Goal: Transaction & Acquisition: Purchase product/service

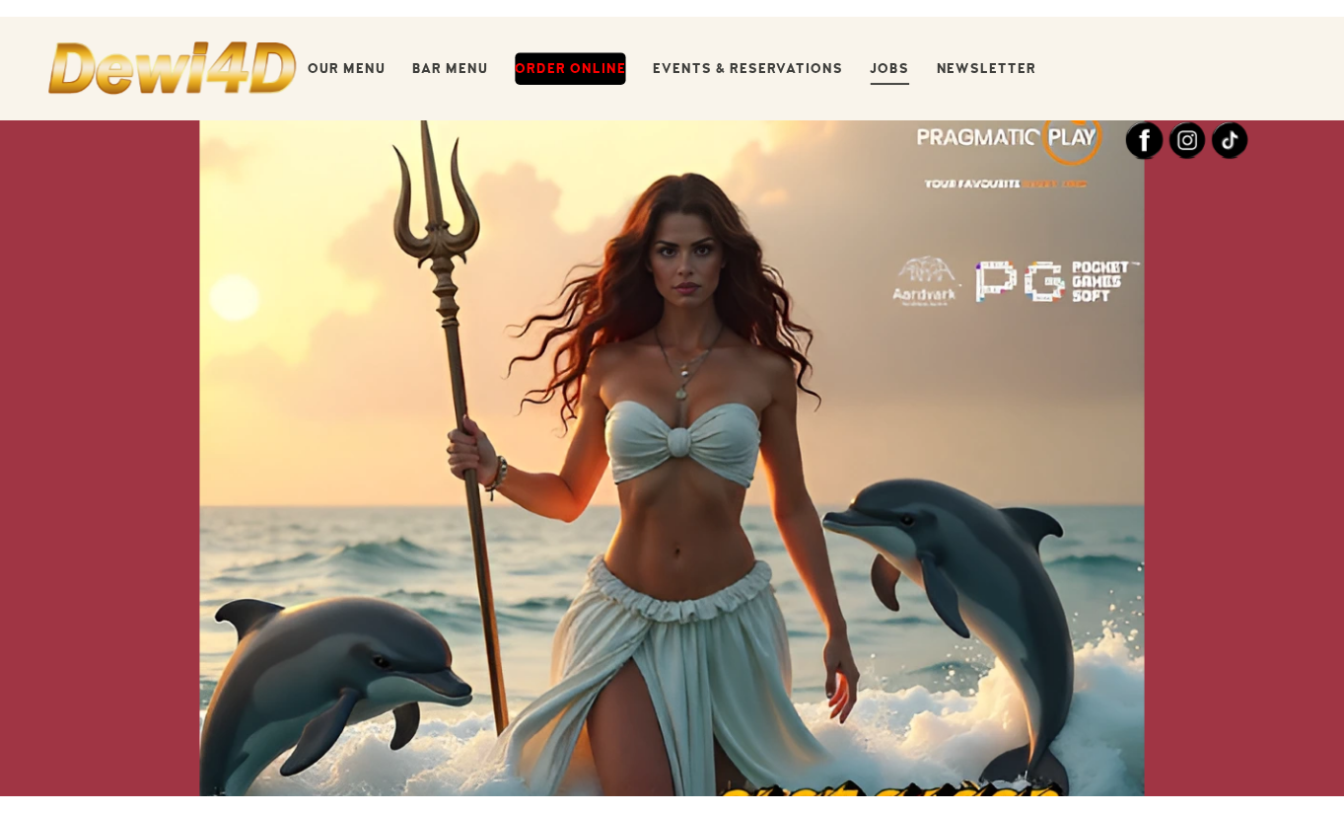
scroll to position [99, 0]
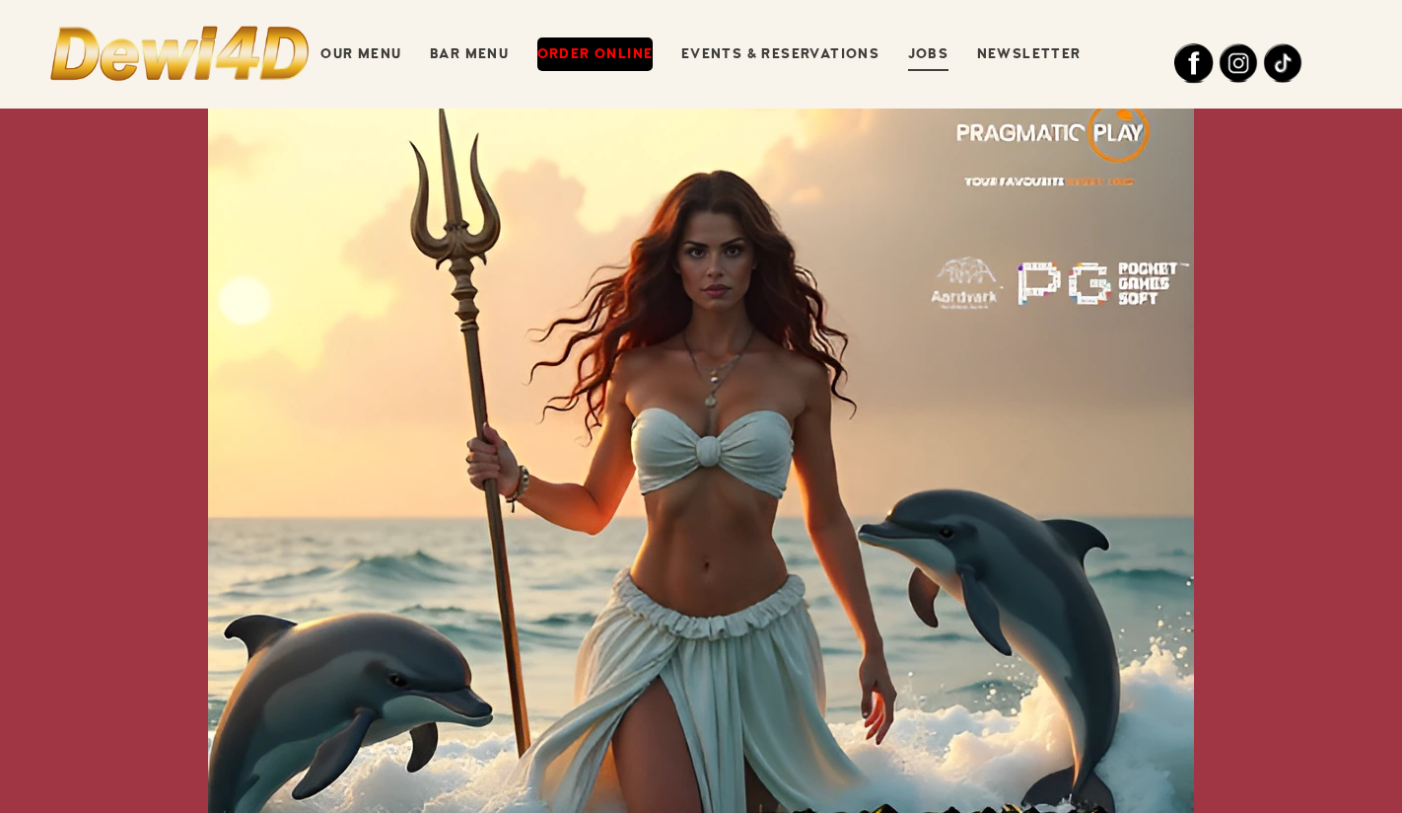
click at [1322, 445] on div "Akun Demo Slot Mahjong Pragmatic Play x10000 Gacor & Link Demo PG Soft Scatter …" at bounding box center [701, 624] width 1262 height 1119
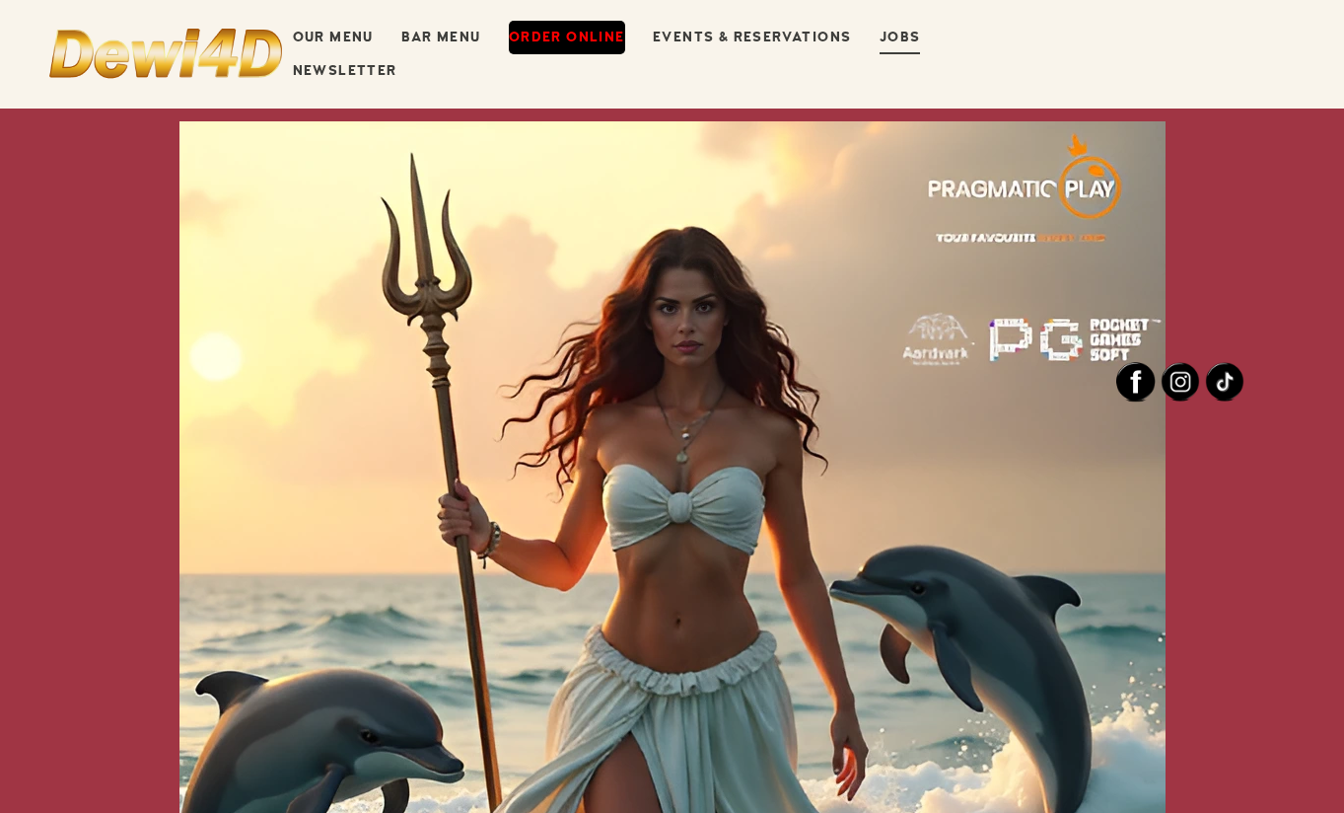
scroll to position [0, 0]
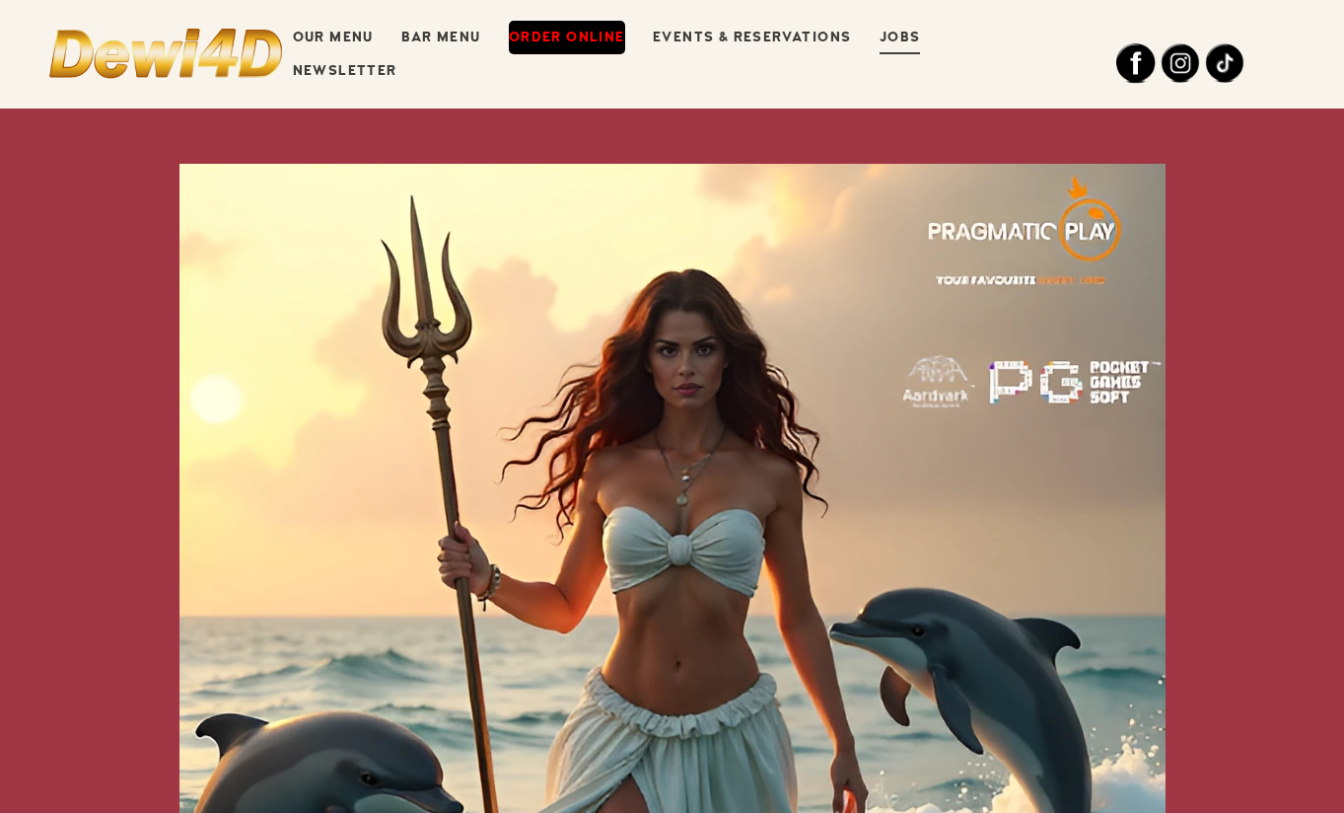
click at [564, 54] on link "Order Online" at bounding box center [567, 38] width 116 height 34
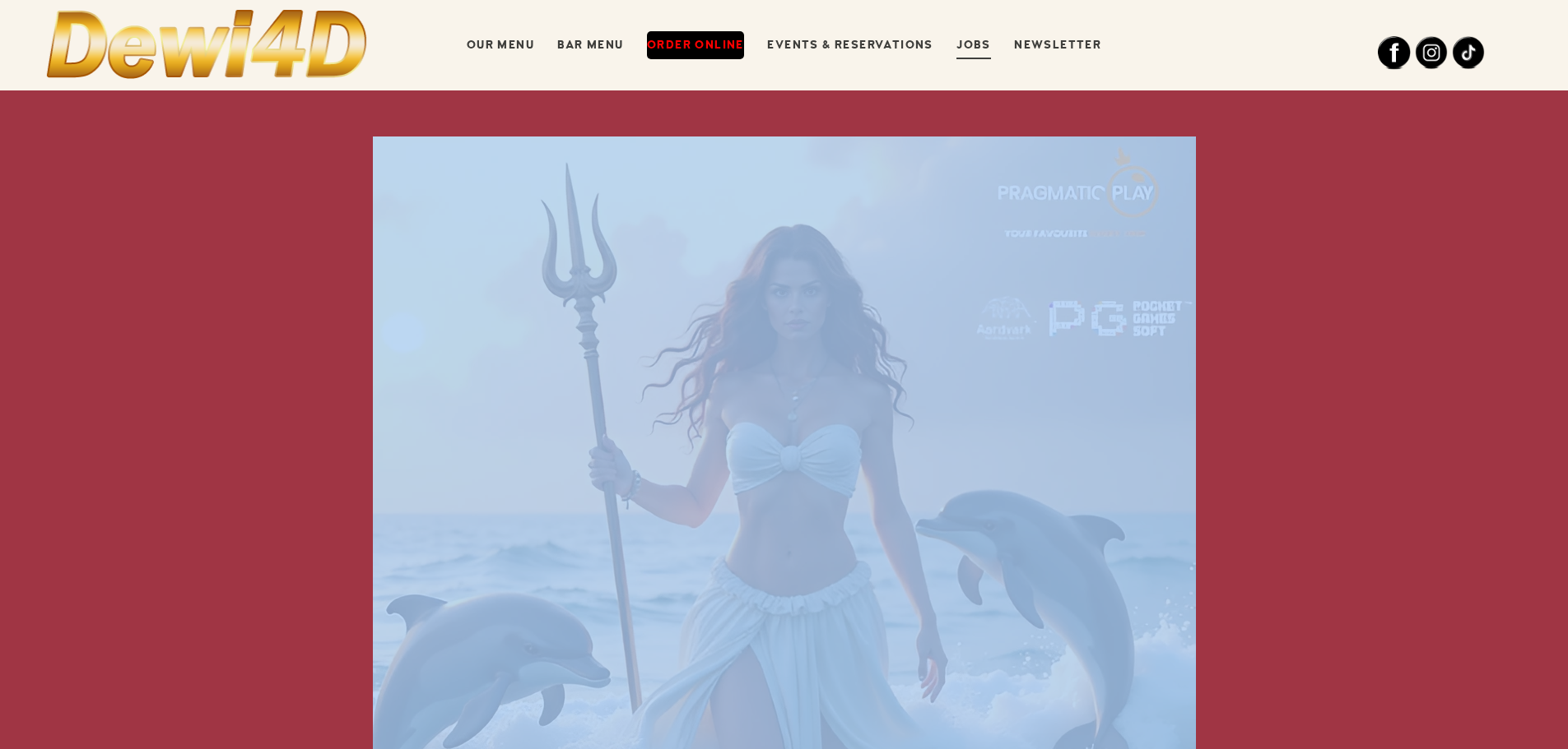
drag, startPoint x: 1214, startPoint y: 125, endPoint x: 1415, endPoint y: 160, distance: 204.0
click at [1121, 160] on div "Akun Demo Slot Mahjong Pragmatic Play x10000 Gacor & Link Demo PG Soft Scatter …" at bounding box center [784, 647] width 1568 height 1114
click at [1121, 158] on div "Akun Demo Slot Mahjong Pragmatic Play x10000 Gacor & Link Demo PG Soft Scatter …" at bounding box center [784, 648] width 1568 height 1023
